Goal: Check status: Check status

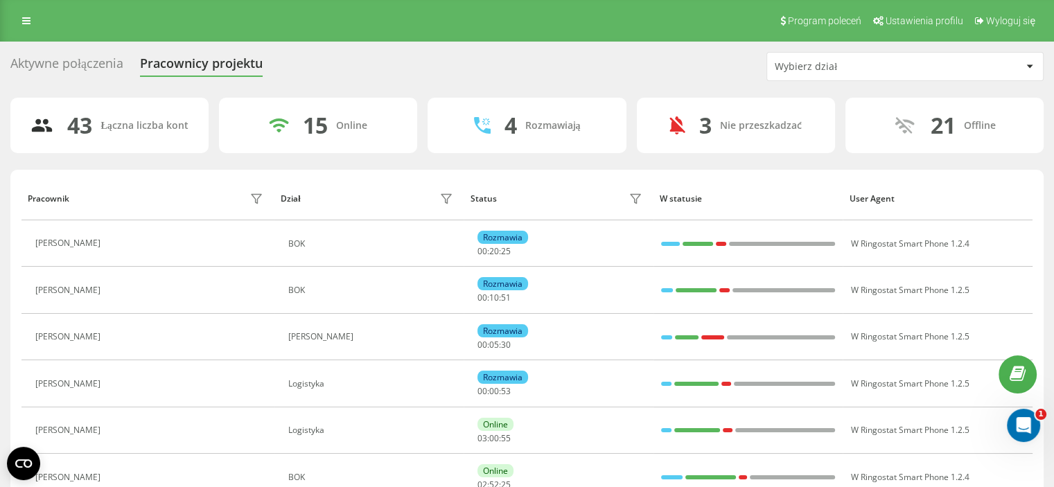
click at [796, 63] on div "Wybierz dział" at bounding box center [858, 67] width 166 height 12
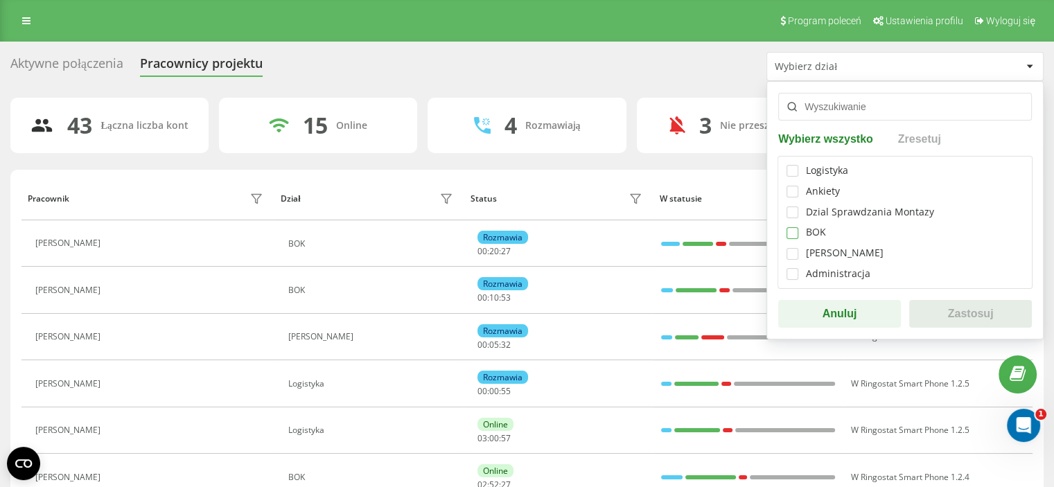
click at [787, 227] on label at bounding box center [793, 227] width 12 height 0
checkbox input "true"
click at [957, 312] on button "Zastosuj" at bounding box center [970, 314] width 123 height 28
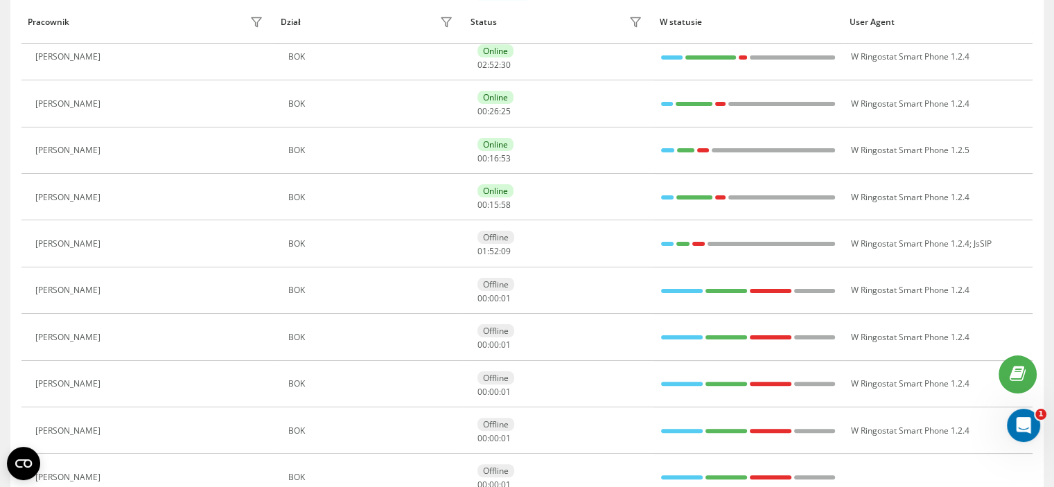
scroll to position [211, 0]
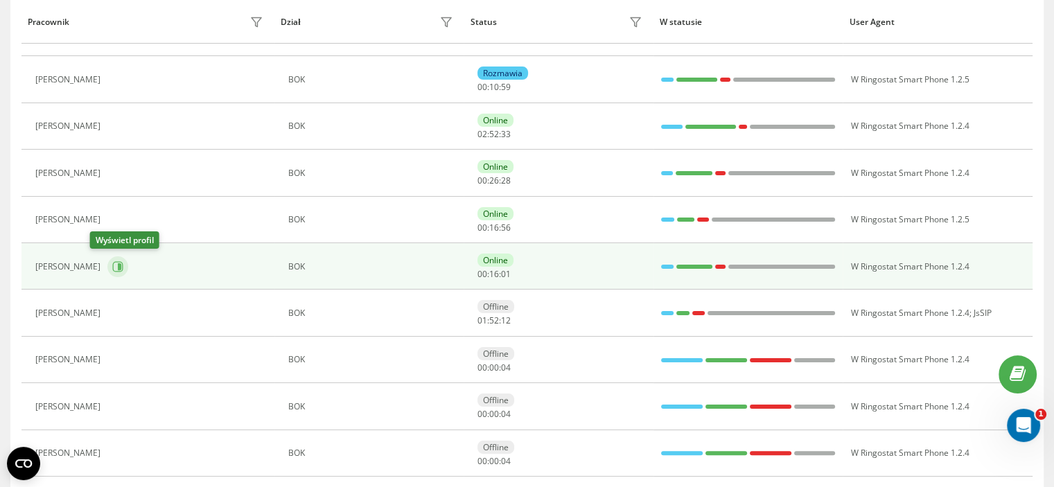
click at [112, 264] on icon at bounding box center [117, 266] width 11 height 11
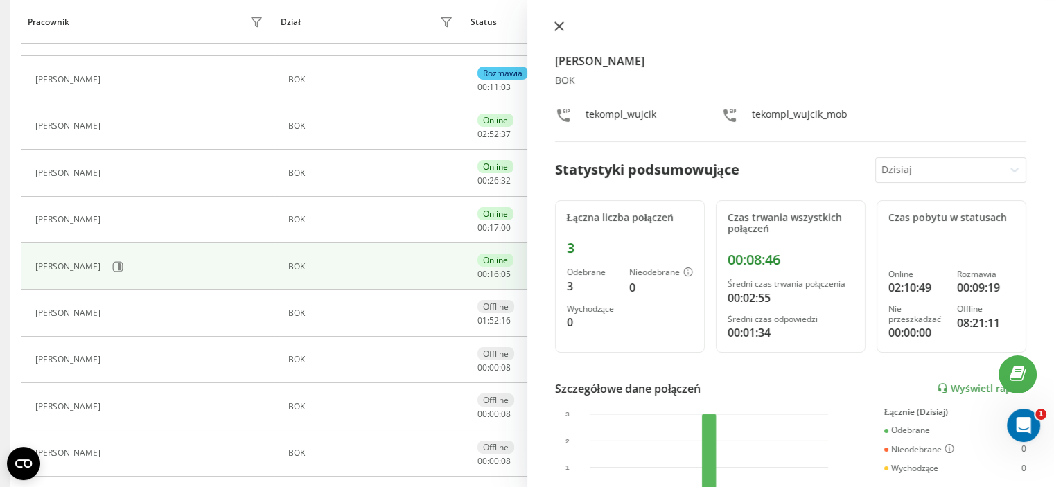
click at [559, 29] on icon at bounding box center [560, 26] width 10 height 10
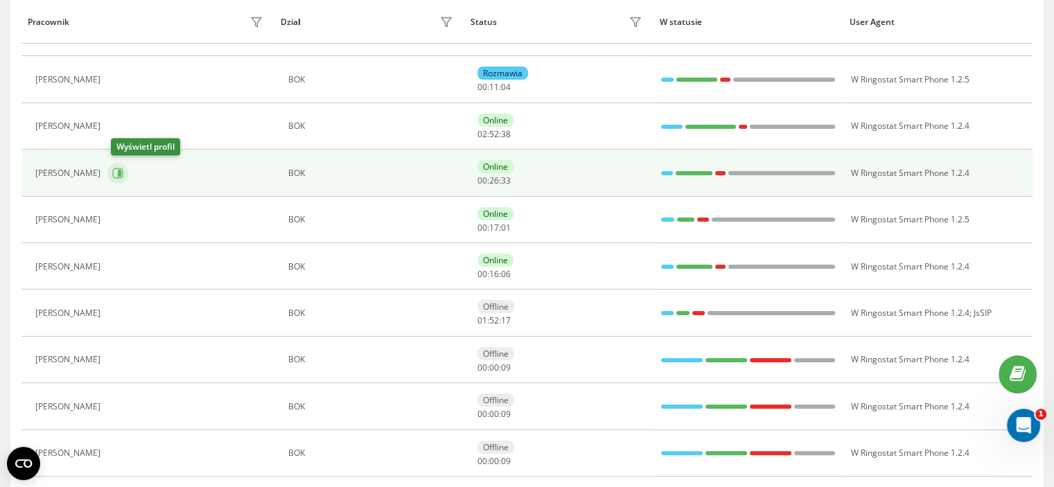
drag, startPoint x: 116, startPoint y: 172, endPoint x: 146, endPoint y: 186, distance: 32.2
click at [116, 173] on icon at bounding box center [117, 173] width 11 height 11
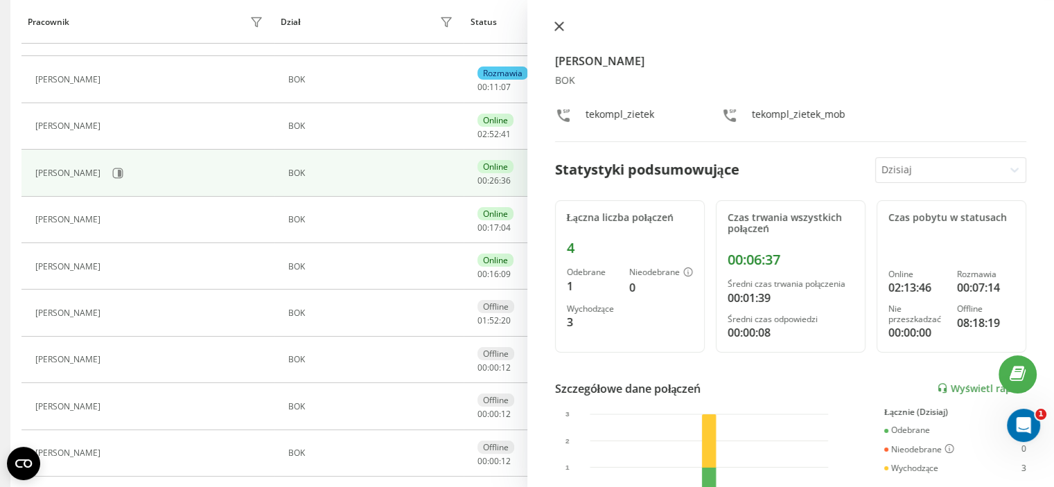
click at [557, 25] on icon at bounding box center [559, 26] width 8 height 8
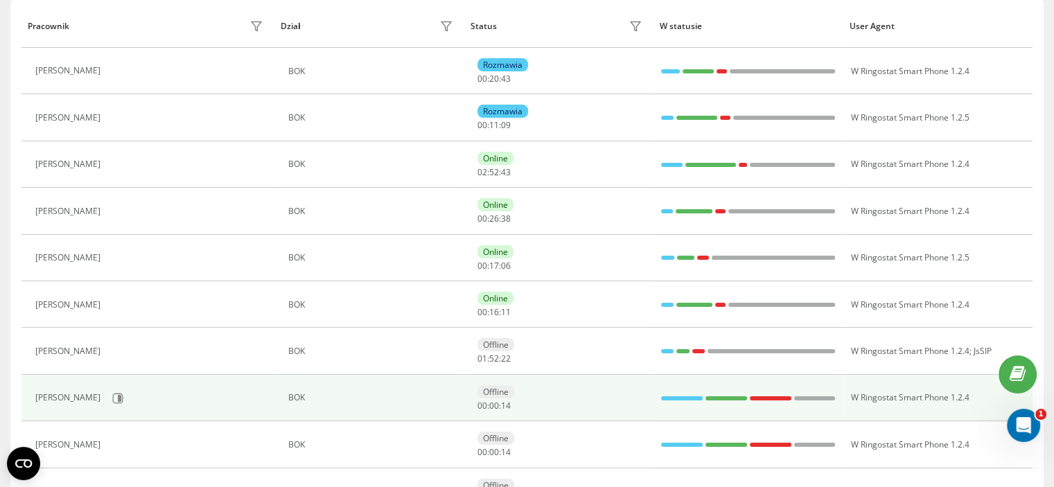
scroll to position [72, 0]
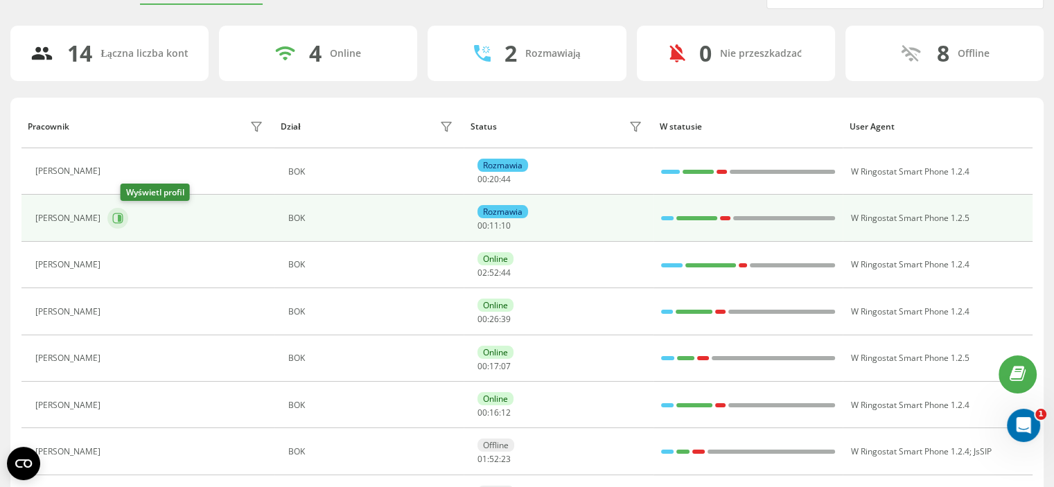
click at [121, 216] on icon at bounding box center [119, 218] width 3 height 7
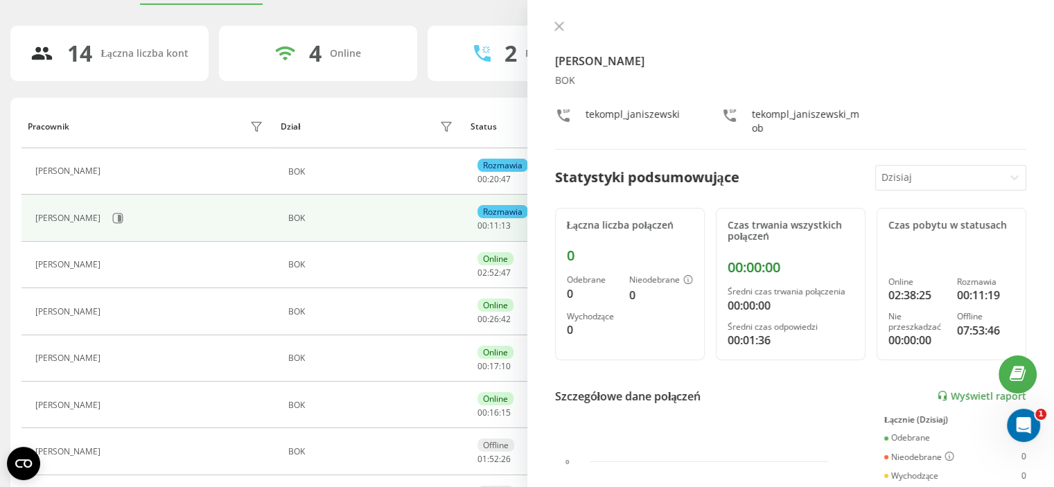
drag, startPoint x: 556, startPoint y: 27, endPoint x: 584, endPoint y: 30, distance: 28.6
click at [556, 27] on icon at bounding box center [560, 26] width 10 height 10
